Goal: Transaction & Acquisition: Register for event/course

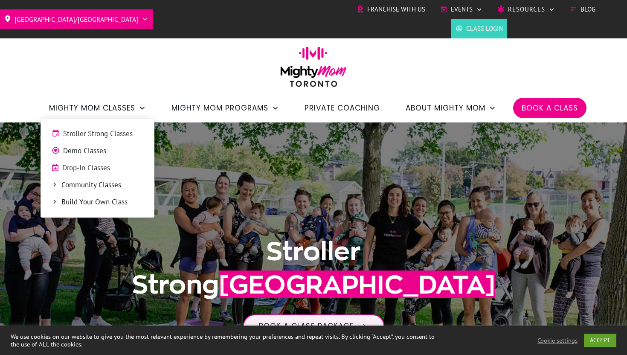
click at [122, 134] on span "Stroller Strong Classes" at bounding box center [103, 133] width 80 height 11
click at [101, 180] on span "Community Classes" at bounding box center [102, 185] width 82 height 11
click at [62, 186] on span "Community Classes" at bounding box center [102, 185] width 82 height 11
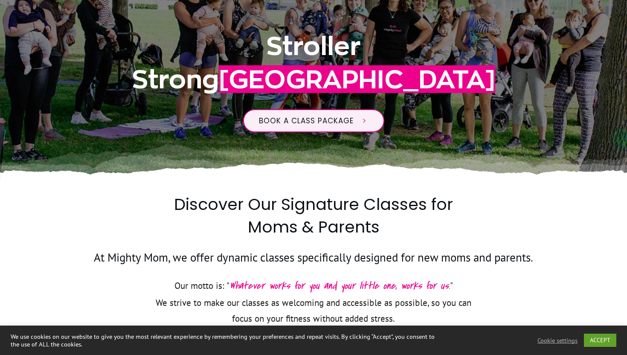
scroll to position [206, 0]
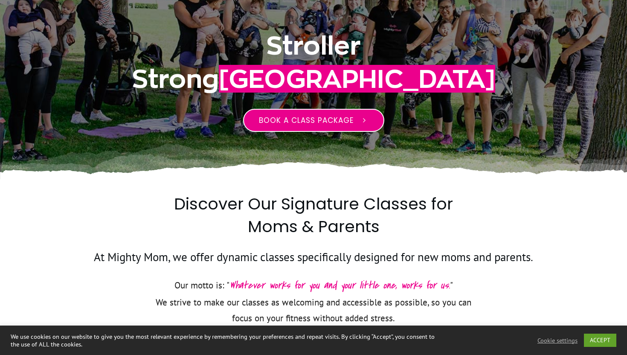
click at [313, 119] on span "Book a class package" at bounding box center [306, 120] width 95 height 10
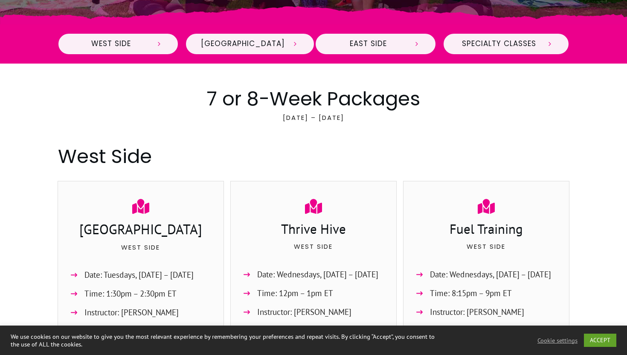
scroll to position [320, 0]
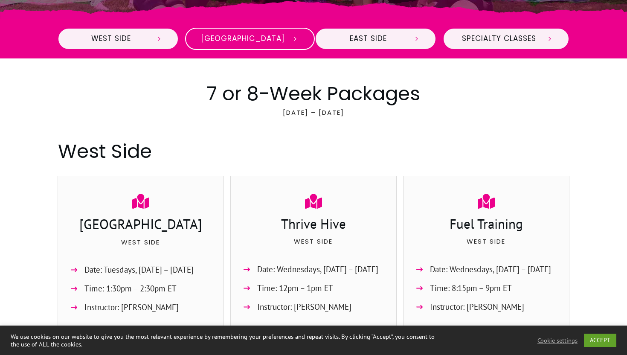
click at [248, 43] on span "Midtown" at bounding box center [243, 38] width 84 height 9
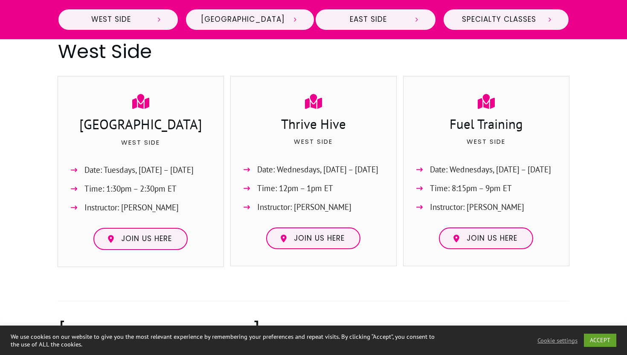
scroll to position [428, 0]
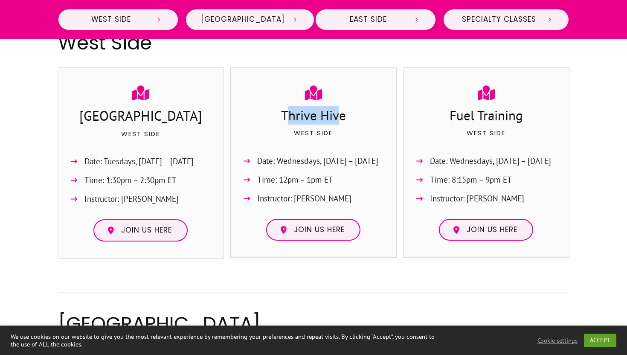
drag, startPoint x: 287, startPoint y: 115, endPoint x: 342, endPoint y: 114, distance: 54.6
click at [342, 114] on h3 "Thrive Hive" at bounding box center [313, 116] width 148 height 20
drag, startPoint x: 281, startPoint y: 115, endPoint x: 352, endPoint y: 115, distance: 71.2
click at [352, 115] on h3 "Thrive Hive" at bounding box center [313, 116] width 148 height 20
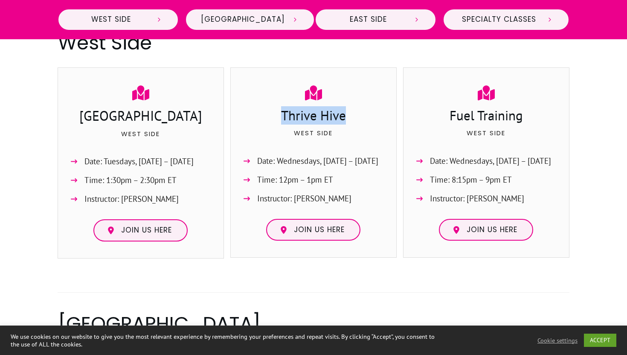
copy h3 "Thrive Hive"
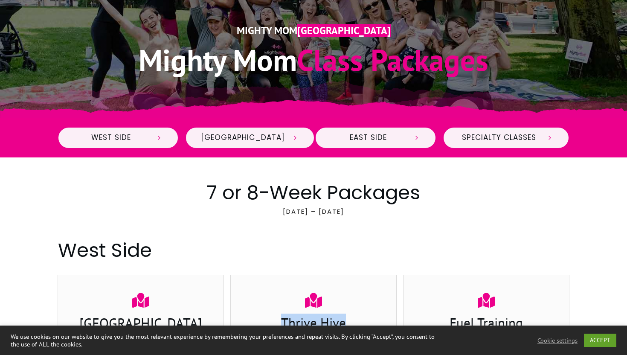
scroll to position [241, 0]
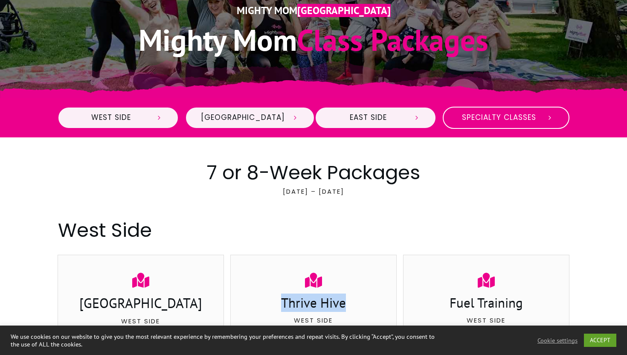
click at [547, 121] on icon at bounding box center [550, 118] width 8 height 8
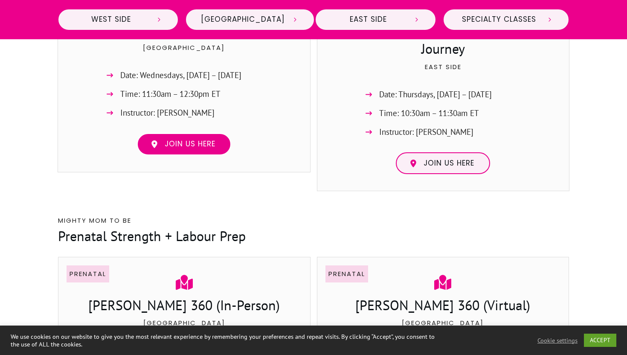
scroll to position [1612, 0]
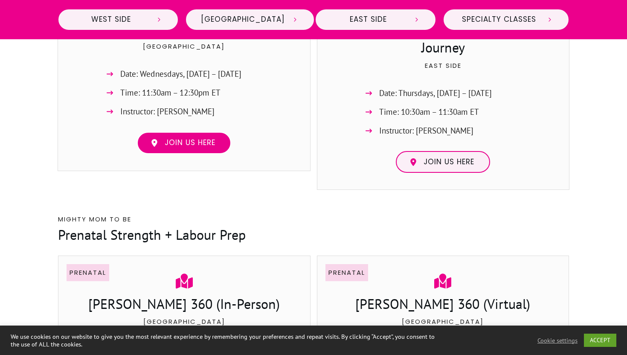
click at [182, 138] on span "Join us here" at bounding box center [190, 142] width 51 height 9
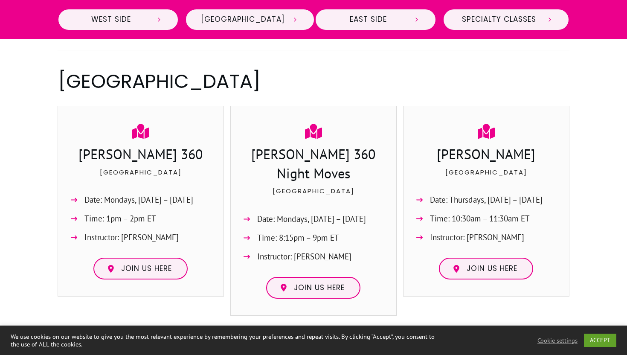
scroll to position [667, 0]
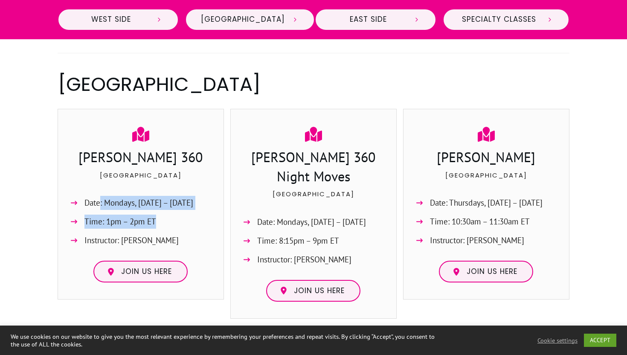
drag, startPoint x: 100, startPoint y: 202, endPoint x: 191, endPoint y: 222, distance: 93.5
click at [191, 222] on ul "Date: Mondays, Sept. 8 – Oct. 27 Time: 1pm – 2pm ET Instructor: Jessica Sennet" at bounding box center [141, 224] width 148 height 56
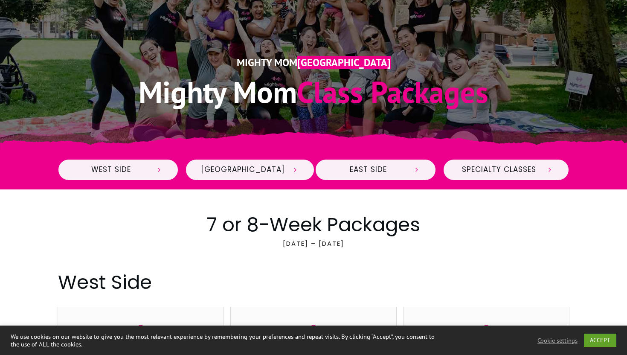
scroll to position [190, 0]
